Goal: Communication & Community: Ask a question

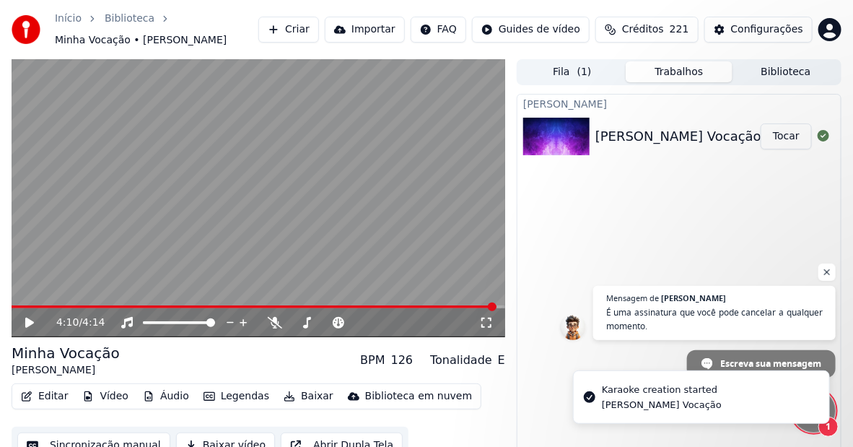
scroll to position [2215, 0]
click at [30, 324] on icon at bounding box center [29, 322] width 9 height 10
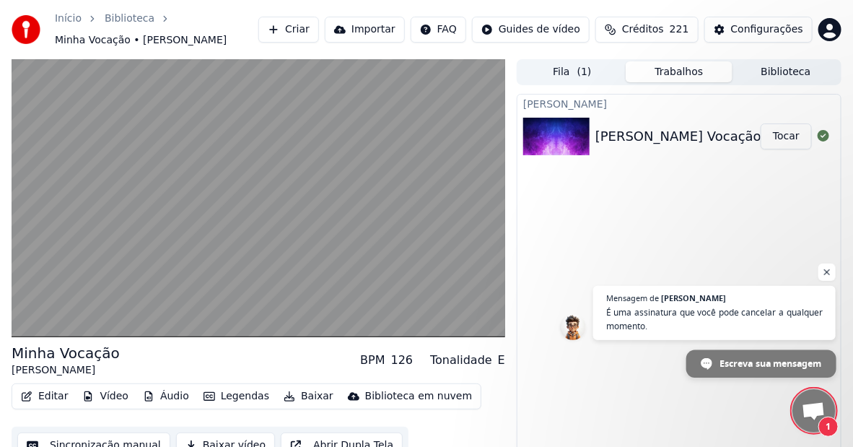
click at [773, 361] on span "Escreva sua mensagem" at bounding box center [770, 362] width 102 height 25
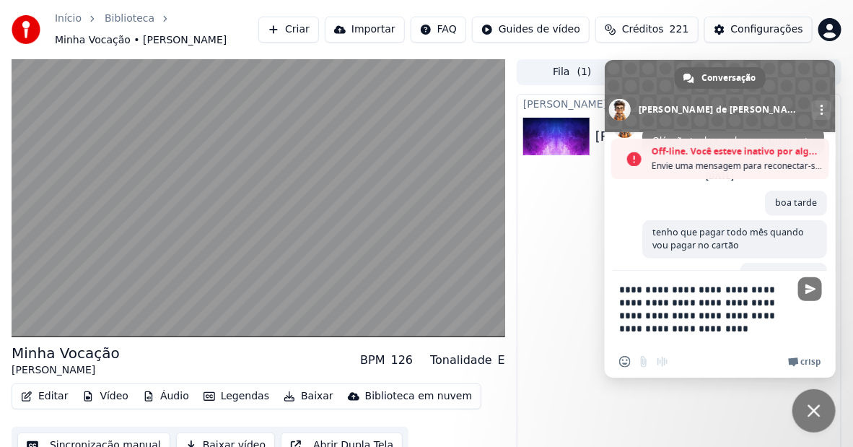
scroll to position [2433, 0]
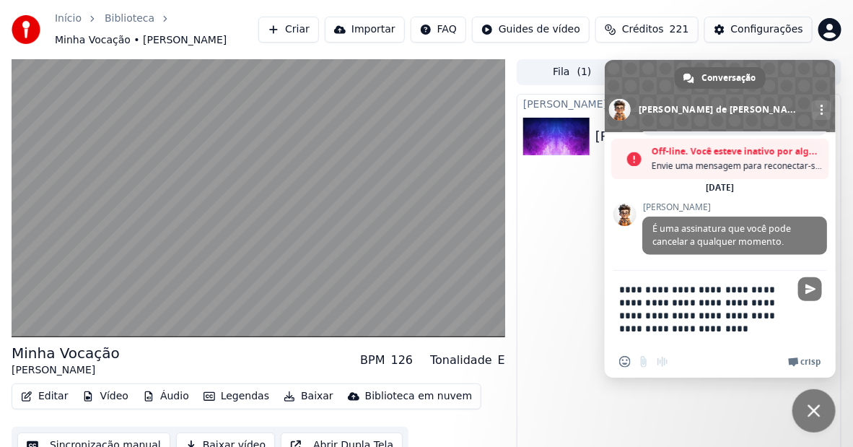
drag, startPoint x: 670, startPoint y: 340, endPoint x: 616, endPoint y: 266, distance: 91.9
click at [615, 268] on div "Off-line. Você esteve inativo por algum tempo. Envie uma mensagem para reconect…" at bounding box center [720, 254] width 231 height 245
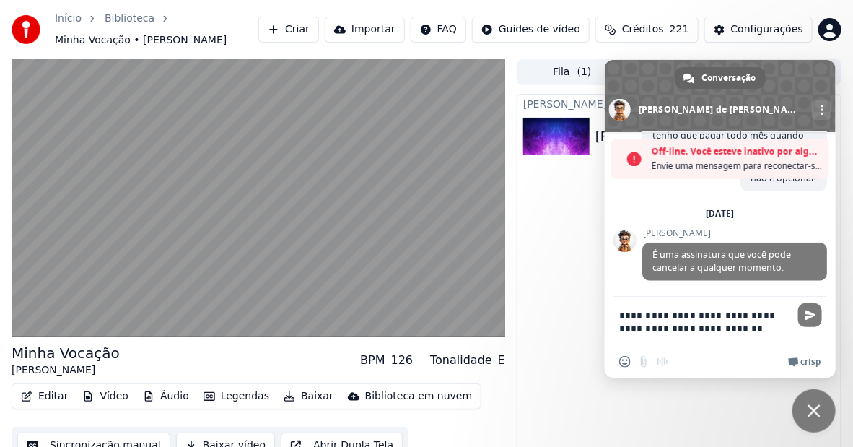
scroll to position [2421, 0]
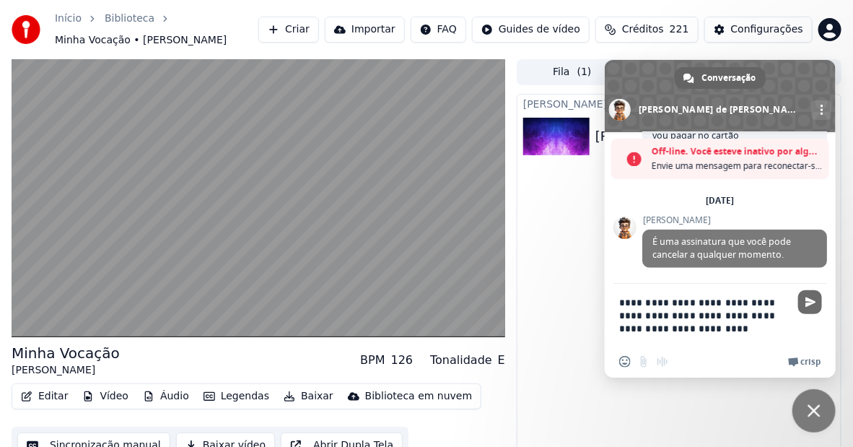
type textarea "**********"
click at [804, 299] on span "Enviar" at bounding box center [810, 302] width 24 height 24
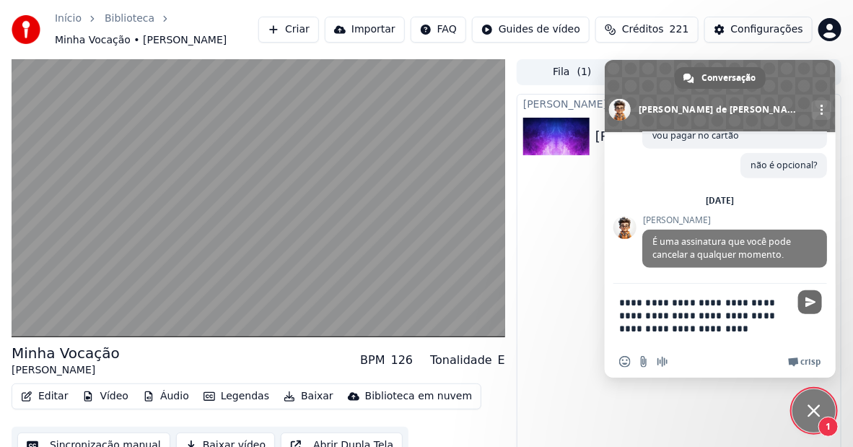
click at [814, 299] on span "Enviar" at bounding box center [810, 302] width 11 height 11
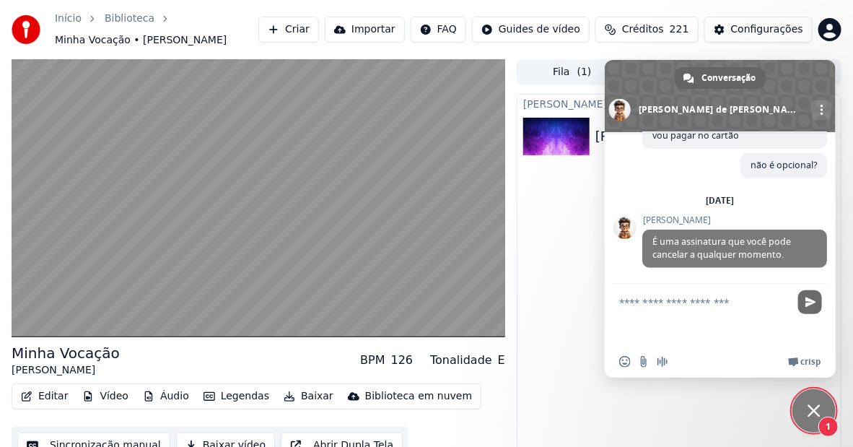
scroll to position [2454, 0]
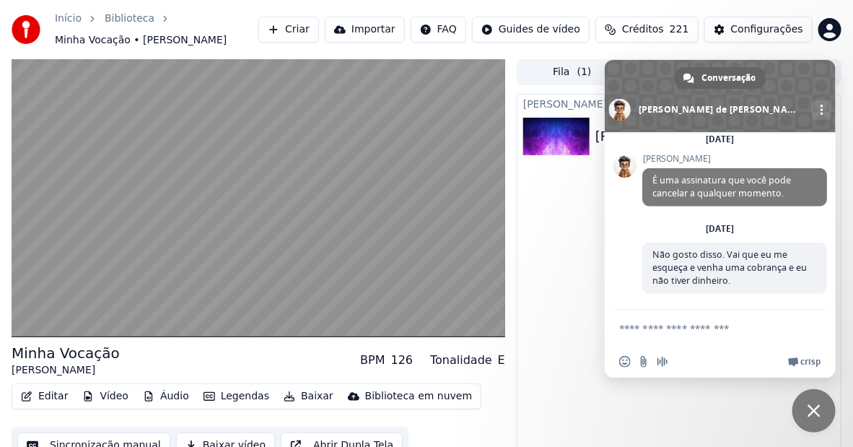
click at [810, 410] on span "Bate-papo" at bounding box center [813, 410] width 13 height 13
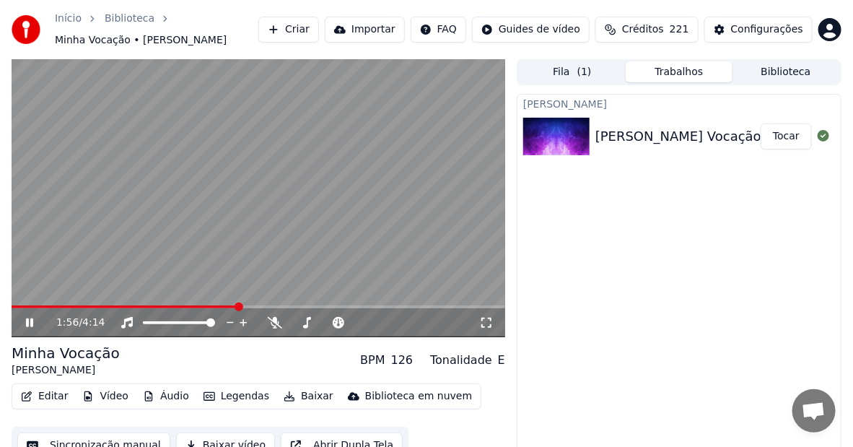
scroll to position [26, 0]
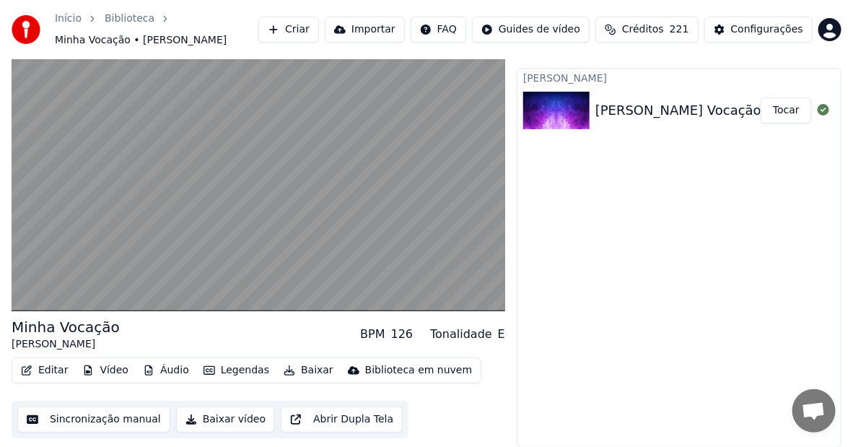
click at [219, 419] on button "Baixar vídeo" at bounding box center [225, 419] width 99 height 26
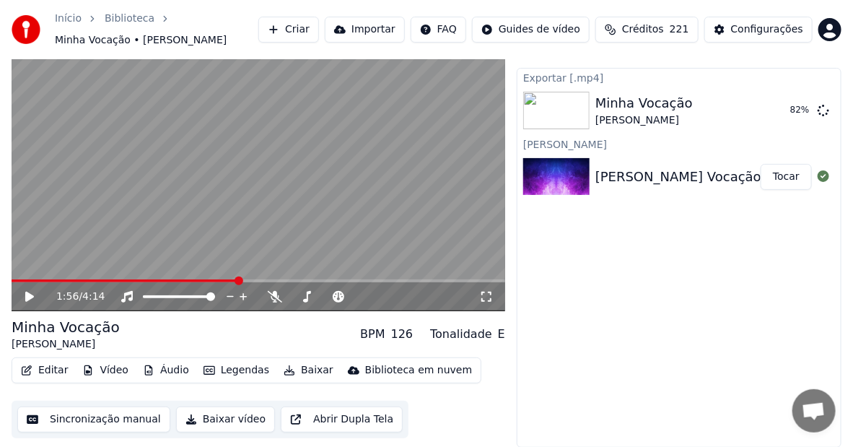
click at [813, 413] on span "Bate-papo aberto" at bounding box center [814, 412] width 24 height 20
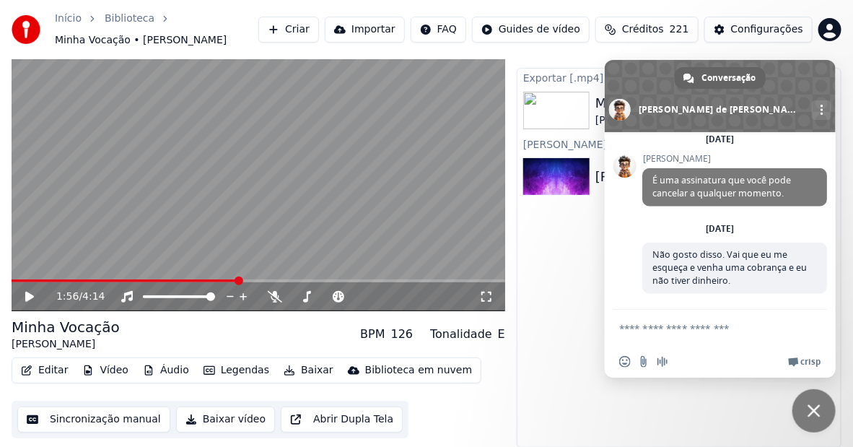
click at [747, 333] on textarea "Escreva sua mensagem..." at bounding box center [705, 328] width 173 height 36
type textarea "*"
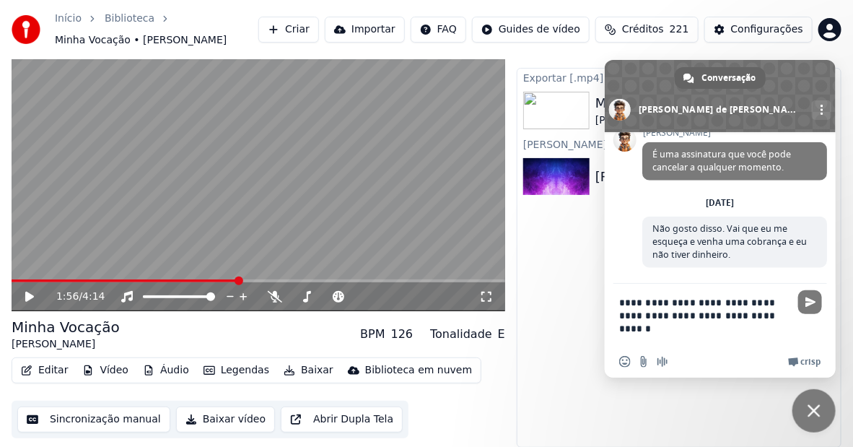
type textarea "**********"
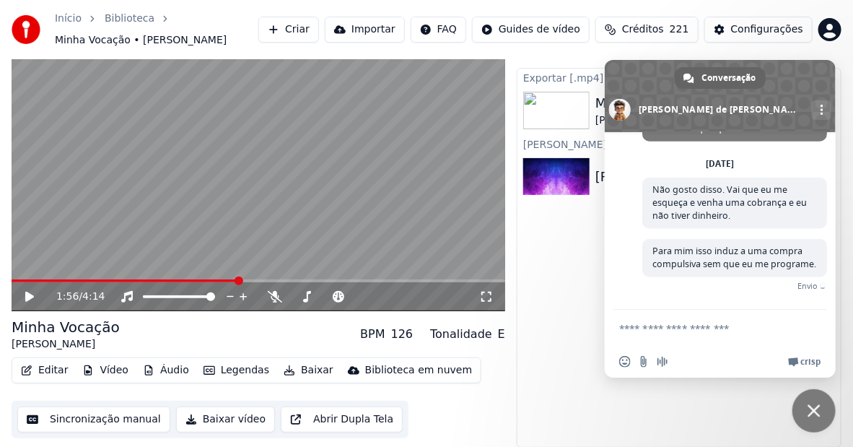
scroll to position [2517, 0]
click at [820, 404] on span "Bate-papo" at bounding box center [813, 410] width 13 height 13
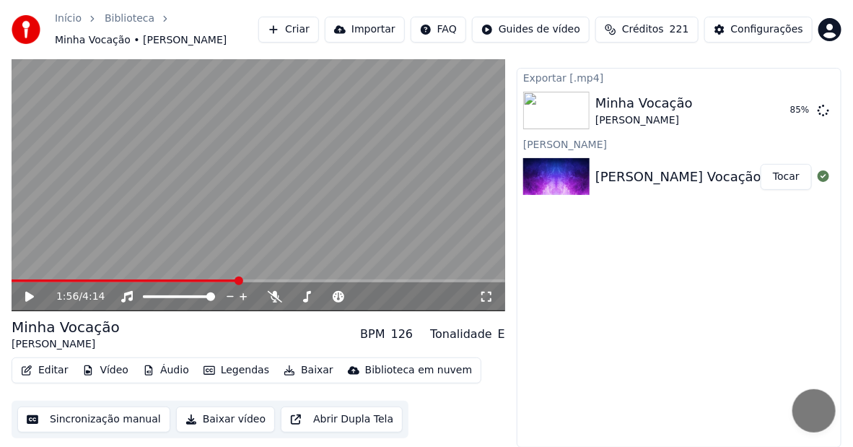
scroll to position [2495, 0]
click at [815, 412] on span "Bate-papo aberto" at bounding box center [814, 412] width 24 height 20
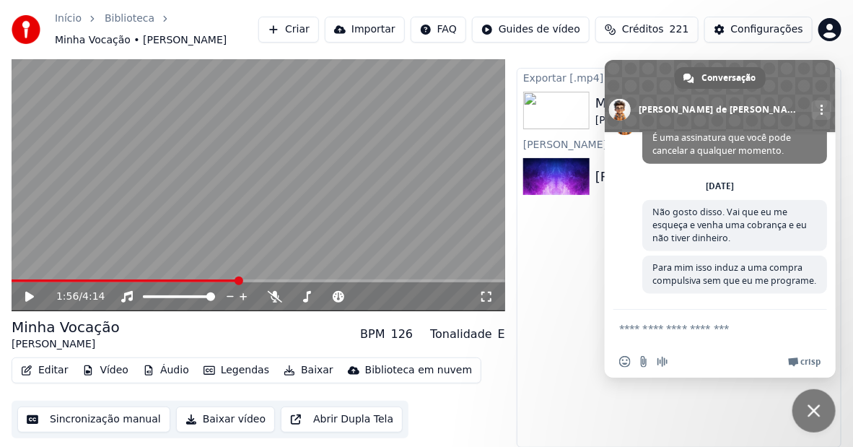
scroll to position [2494, 0]
type textarea "*"
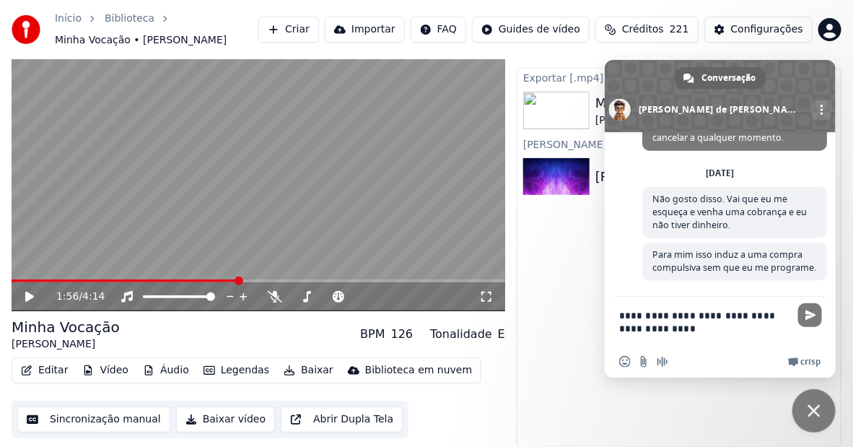
type textarea "**********"
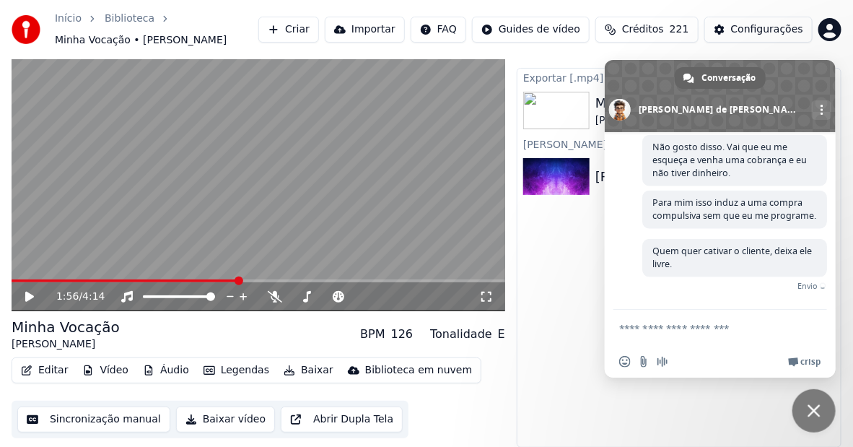
scroll to position [2538, 0]
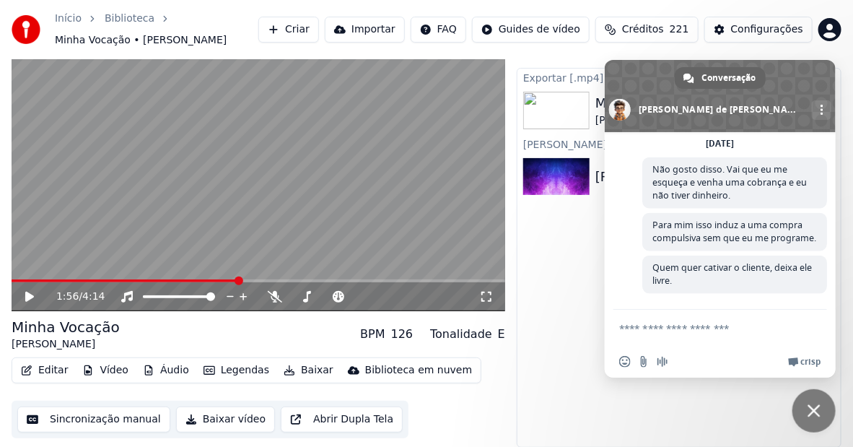
click at [812, 411] on span "Bate-papo" at bounding box center [813, 410] width 13 height 13
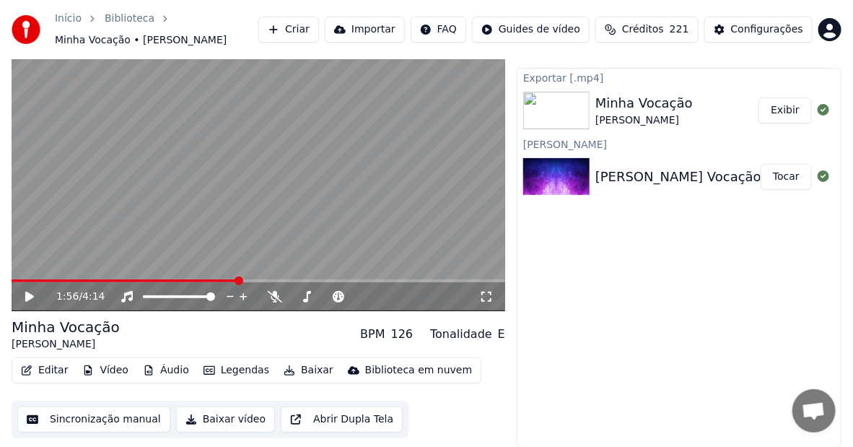
click at [780, 114] on button "Exibir" at bounding box center [784, 110] width 53 height 26
